Goal: Find specific page/section: Find specific page/section

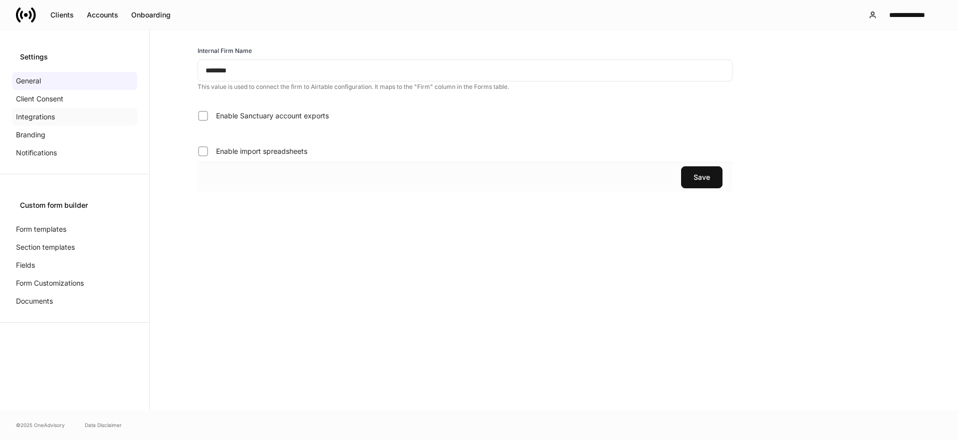
click at [16, 119] on p "Integrations" at bounding box center [35, 117] width 39 height 10
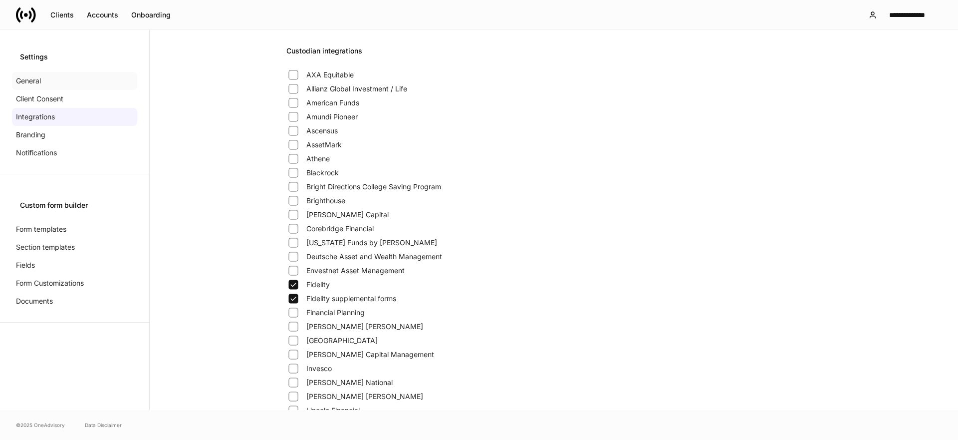
click at [42, 83] on div "General" at bounding box center [74, 81] width 125 height 18
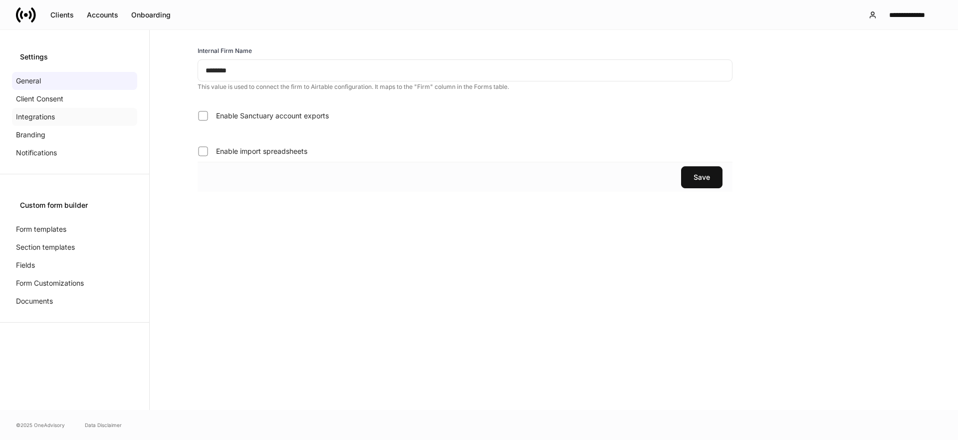
click at [48, 113] on p "Integrations" at bounding box center [35, 117] width 39 height 10
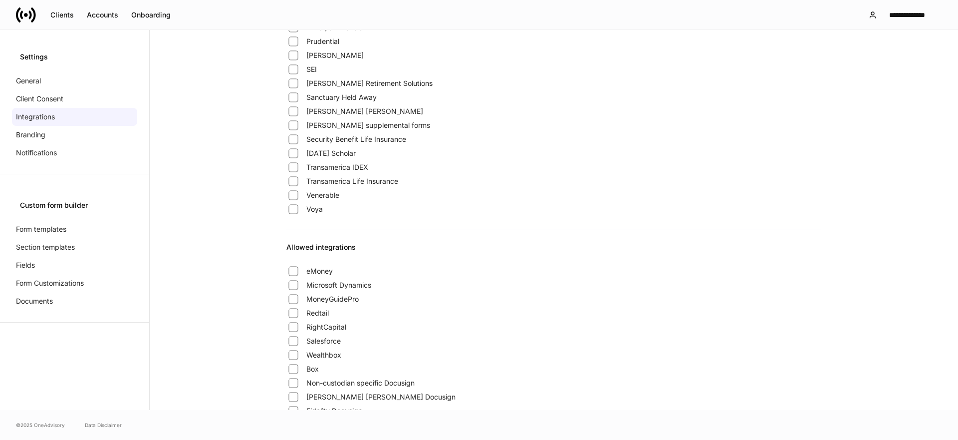
scroll to position [784, 0]
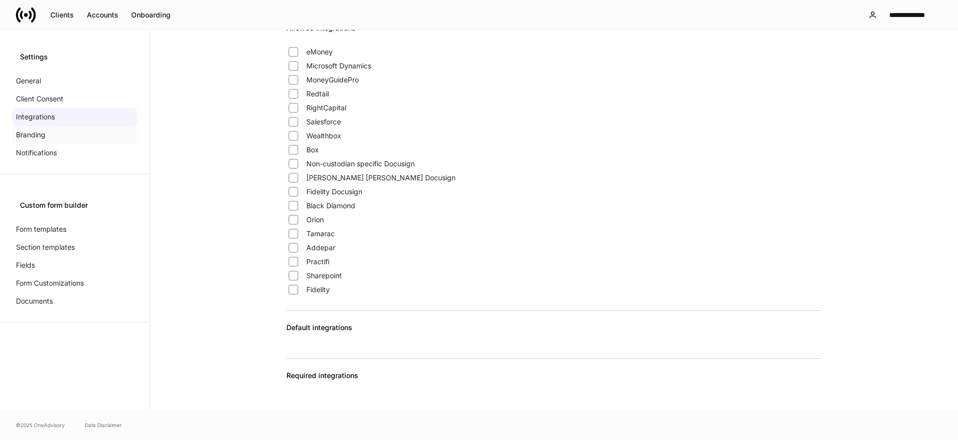
click at [17, 140] on div "Branding" at bounding box center [74, 135] width 125 height 18
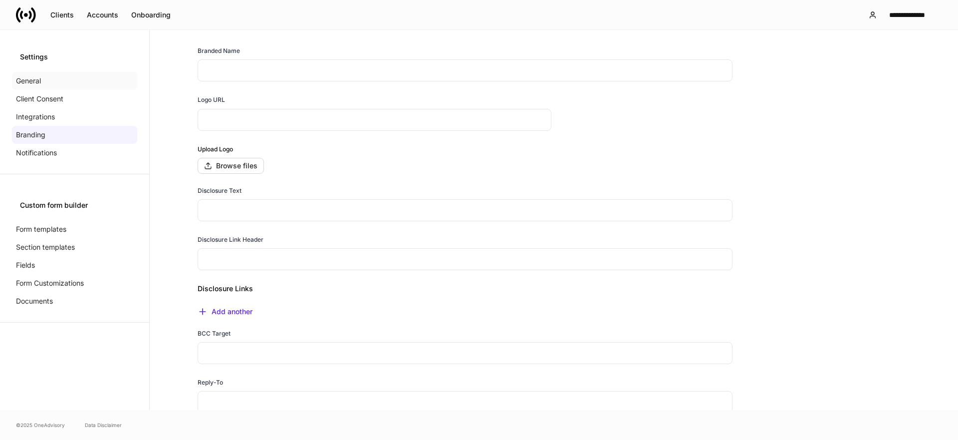
click at [32, 73] on div "General" at bounding box center [74, 81] width 125 height 18
